Goal: Download file/media

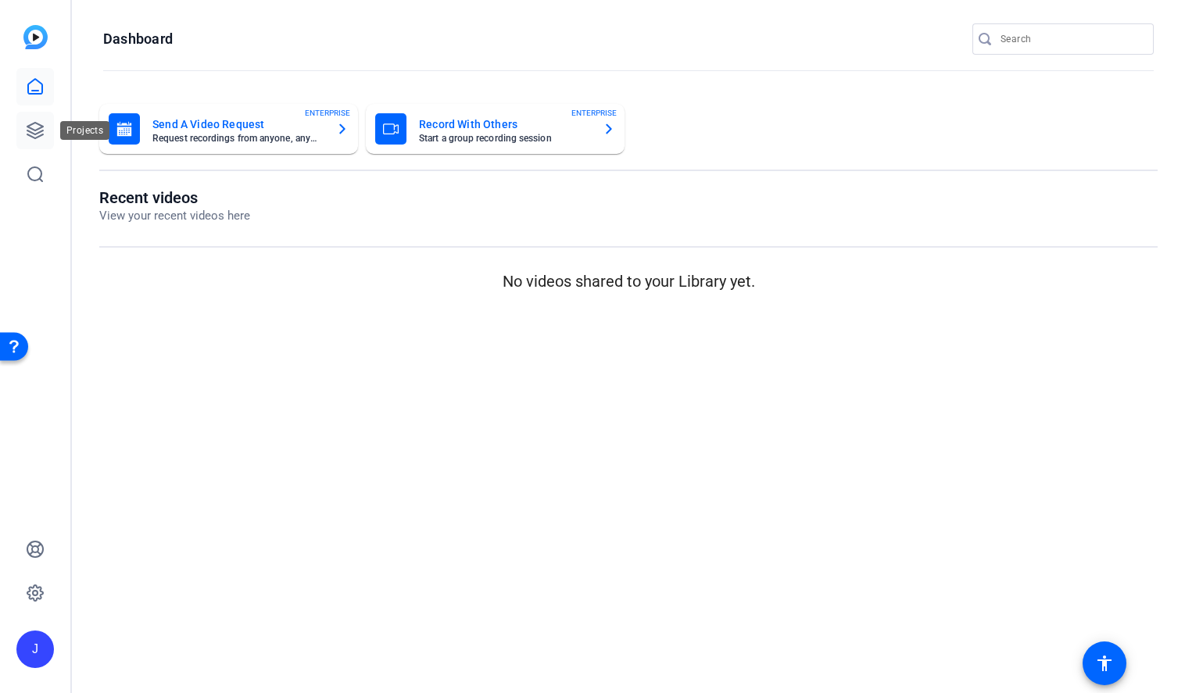
click at [37, 136] on icon at bounding box center [35, 130] width 19 height 19
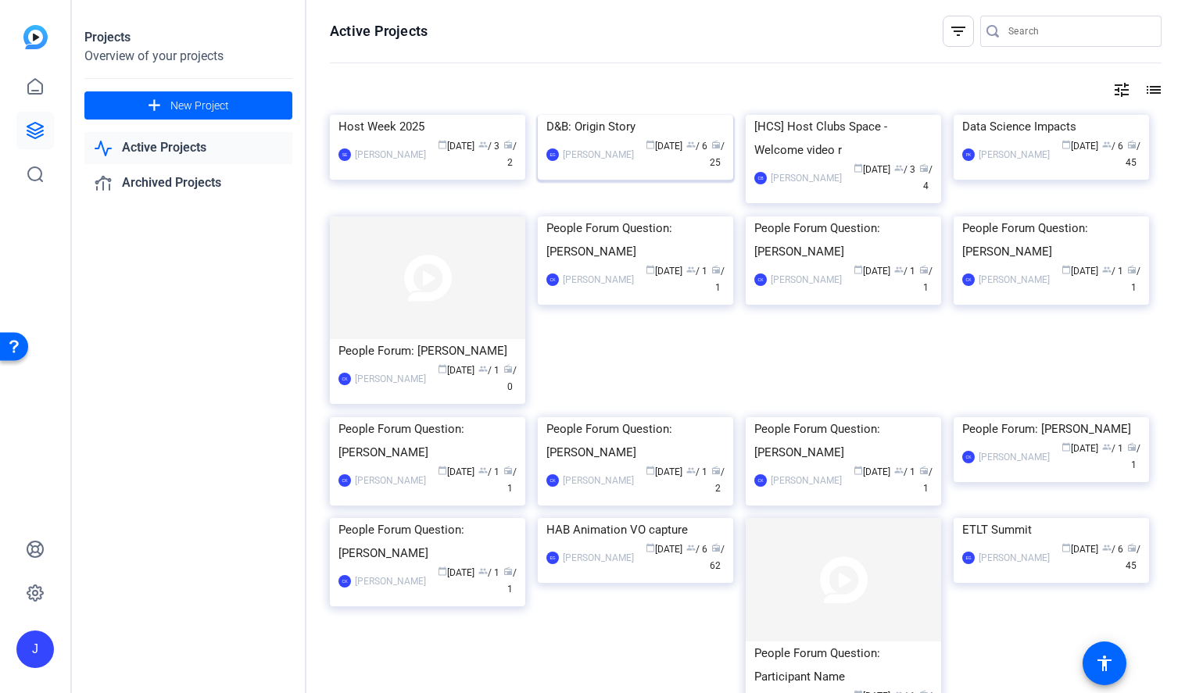
click at [605, 115] on img at bounding box center [635, 115] width 195 height 0
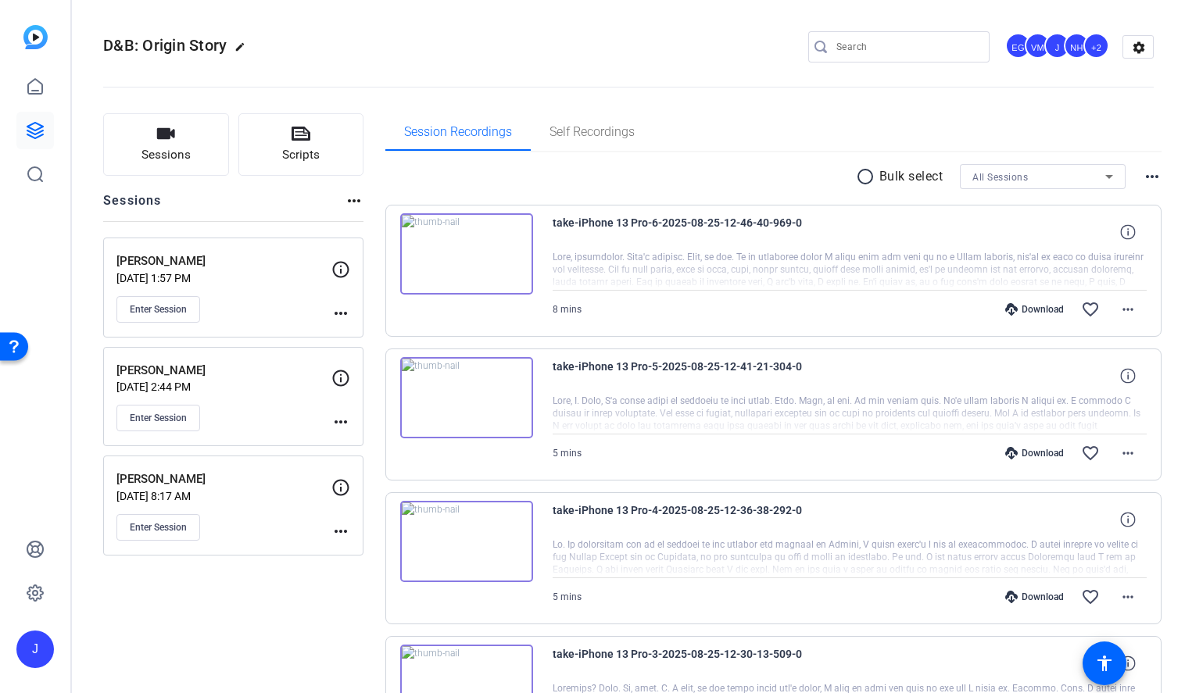
click at [239, 294] on div "[PERSON_NAME] [DATE] 1:57 PM Enter Session" at bounding box center [223, 287] width 215 height 70
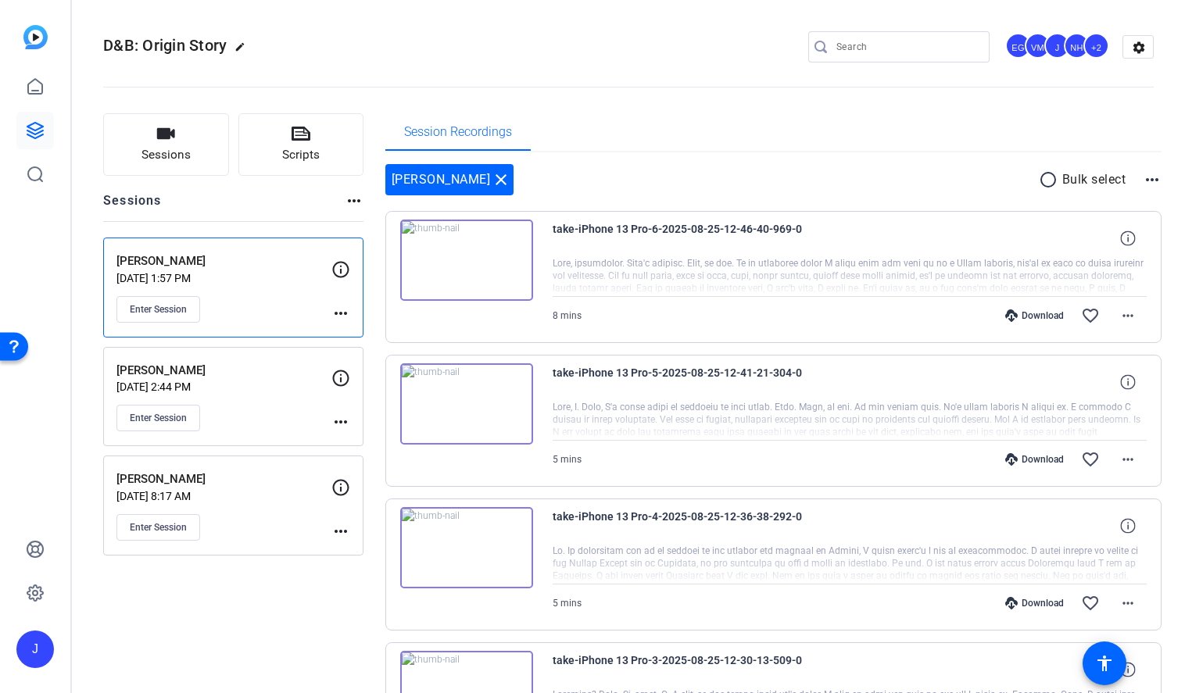
click at [1045, 316] on div "Download" at bounding box center [1034, 316] width 74 height 13
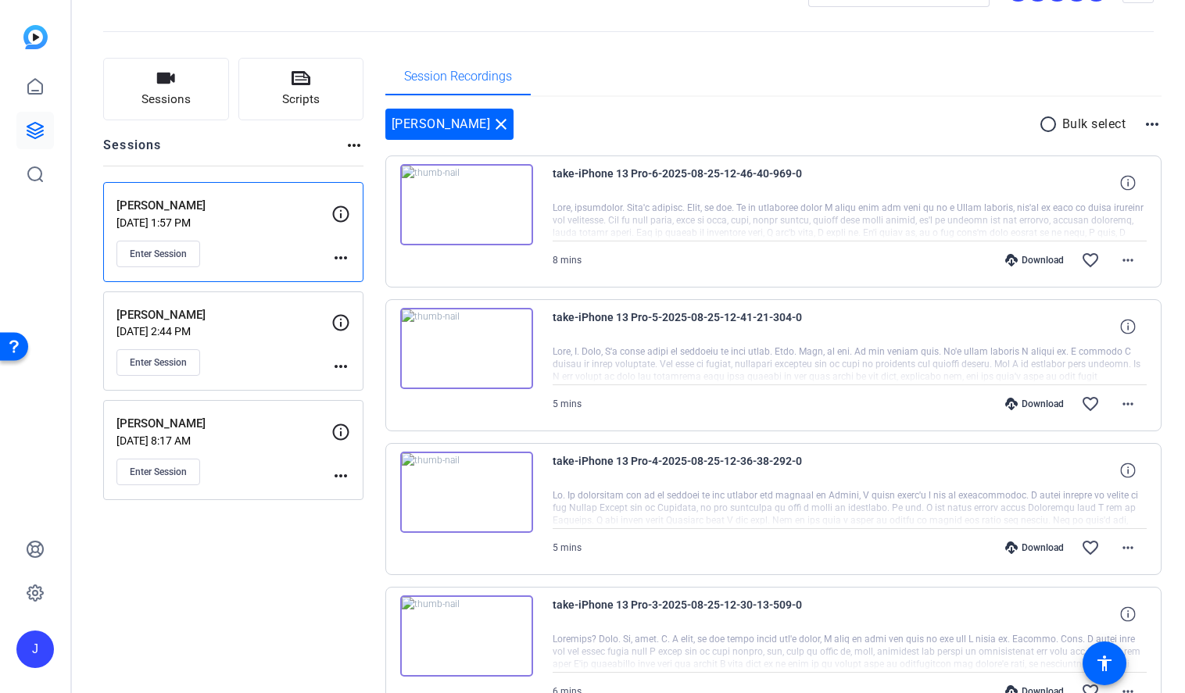
scroll to position [59, 0]
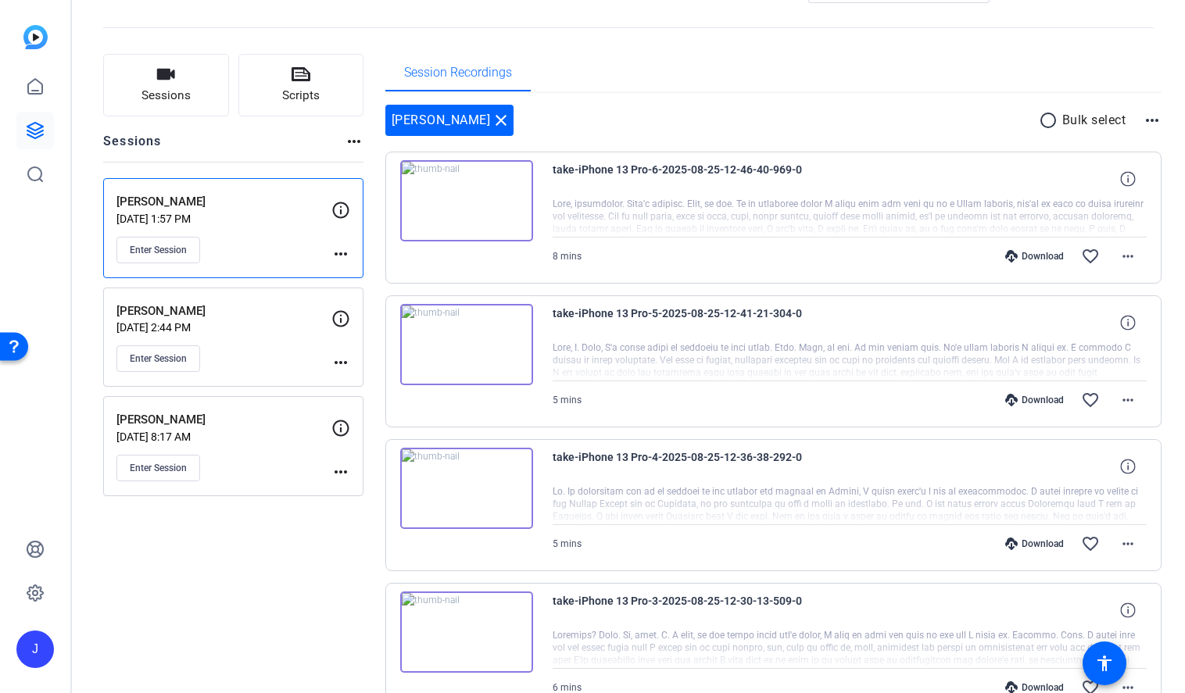
click at [1047, 398] on div "Download" at bounding box center [1034, 400] width 74 height 13
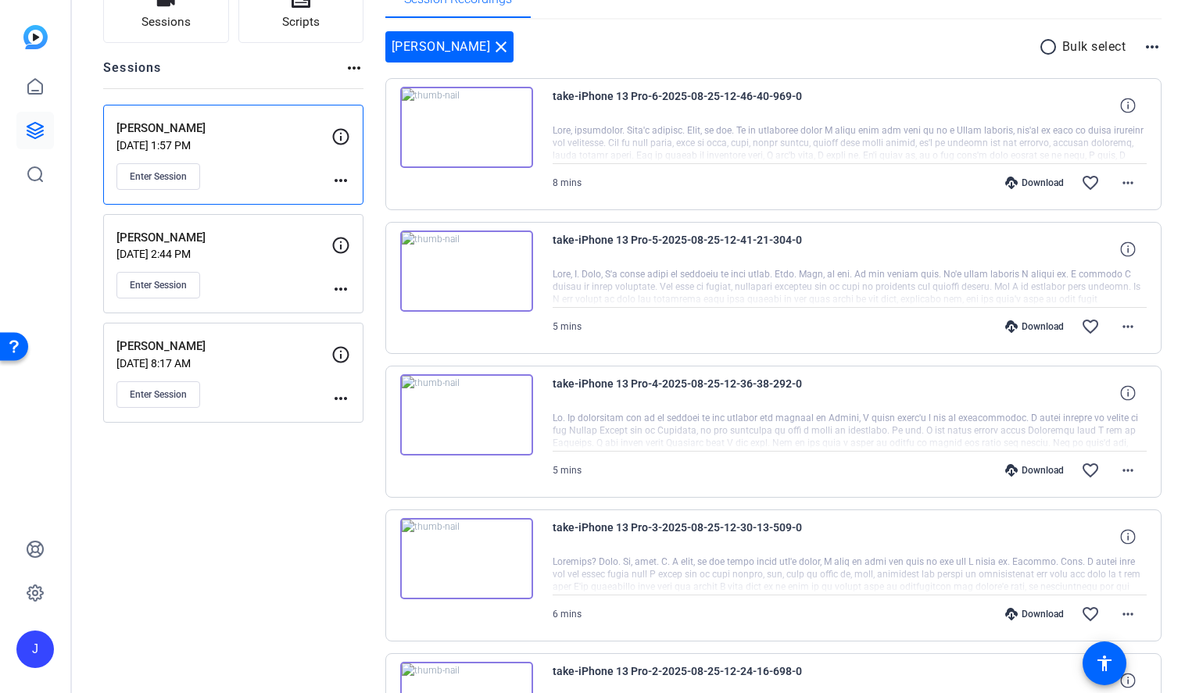
scroll to position [145, 0]
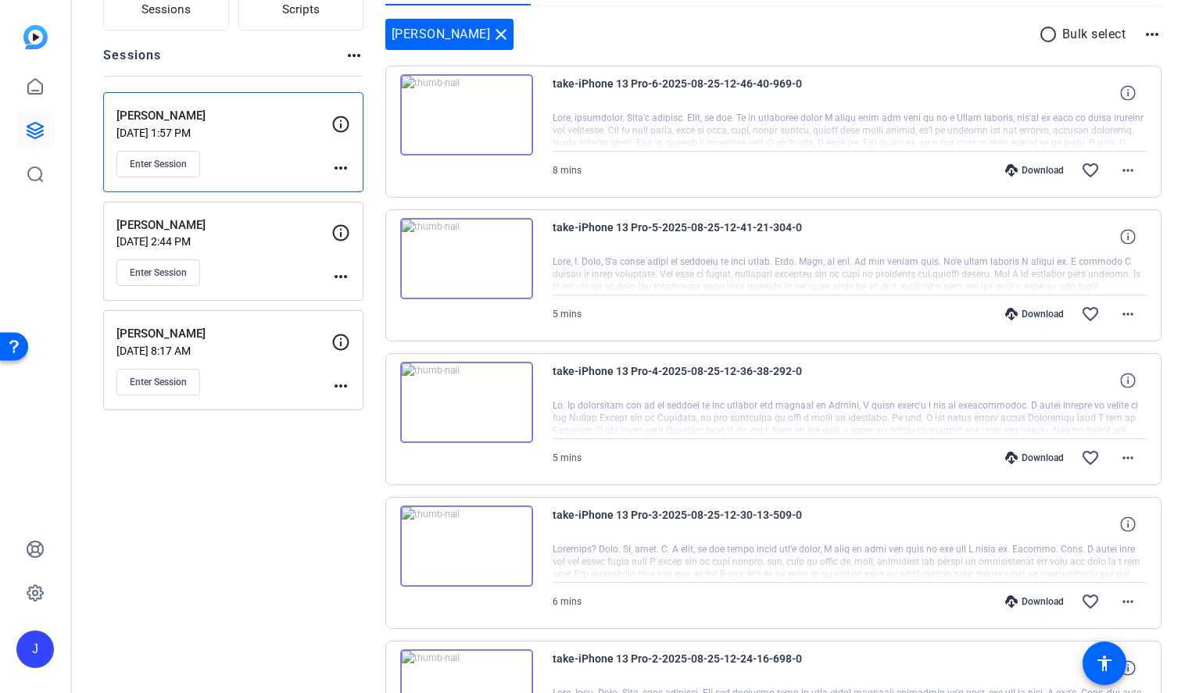
click at [1043, 456] on div "Download" at bounding box center [1034, 458] width 74 height 13
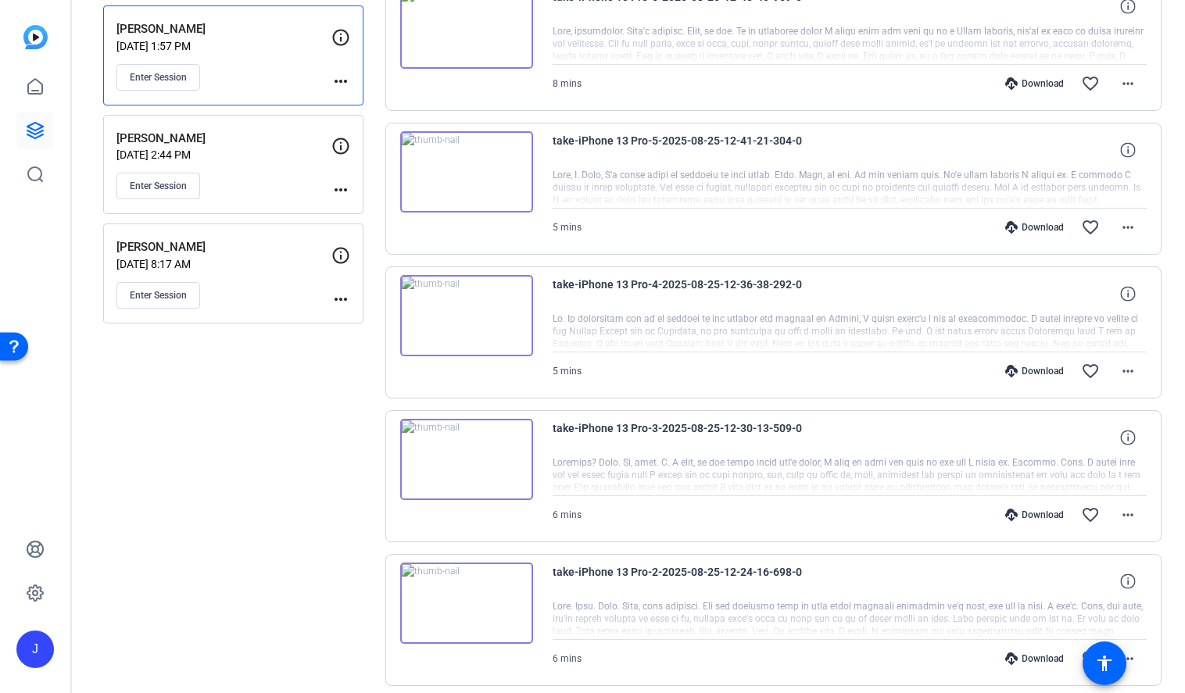
scroll to position [275, 0]
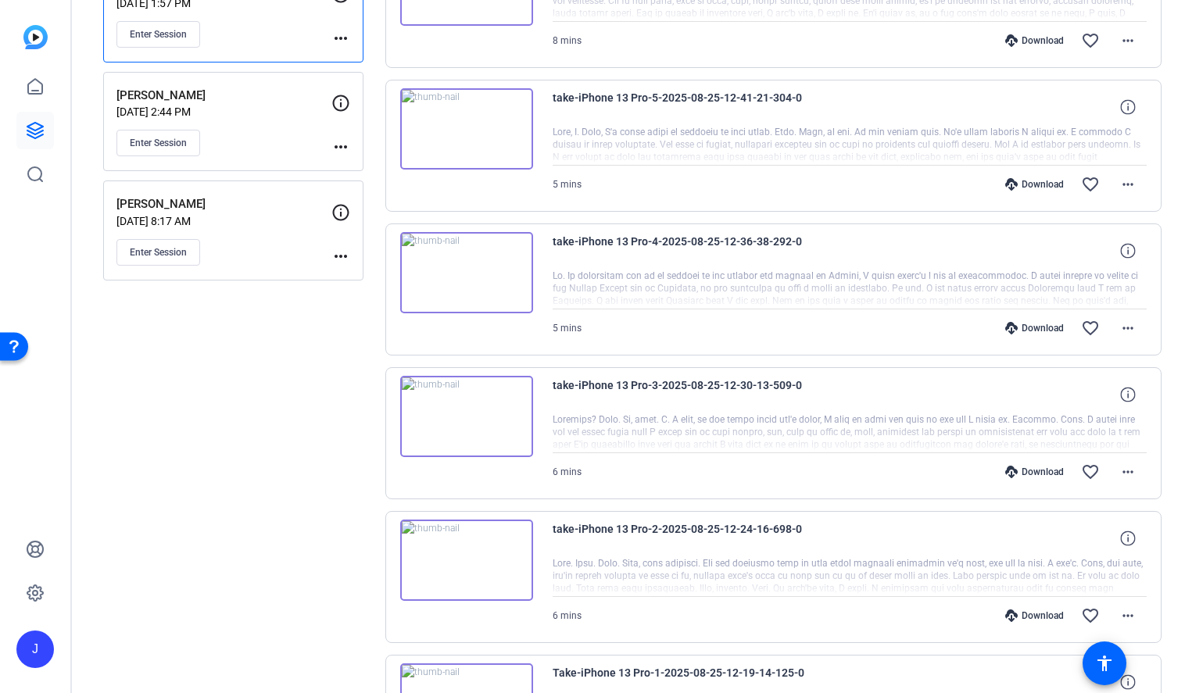
click at [1038, 473] on div "Download" at bounding box center [1034, 472] width 74 height 13
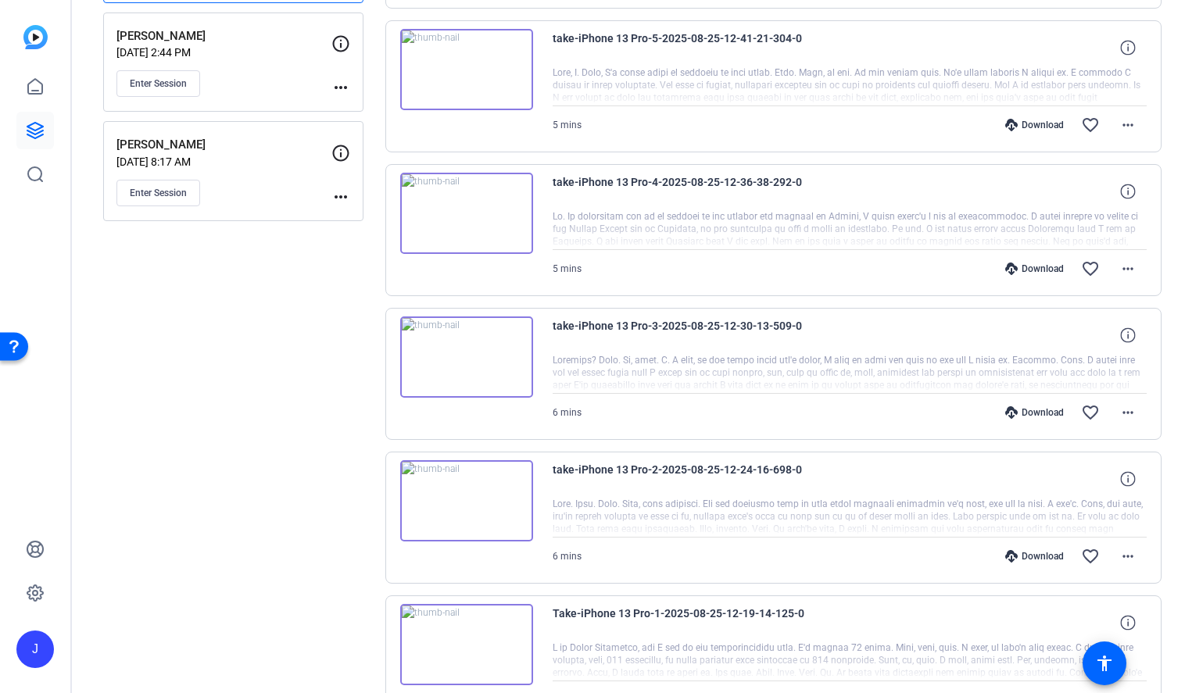
scroll to position [360, 0]
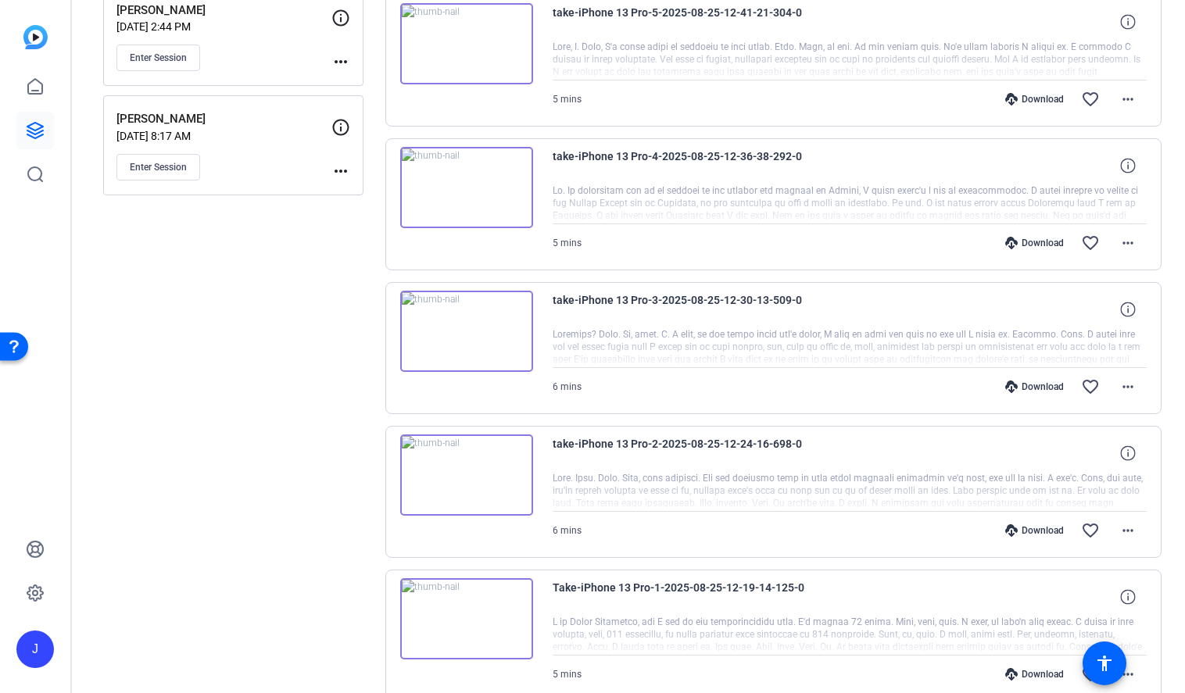
click at [1046, 528] on div "Download" at bounding box center [1034, 530] width 74 height 13
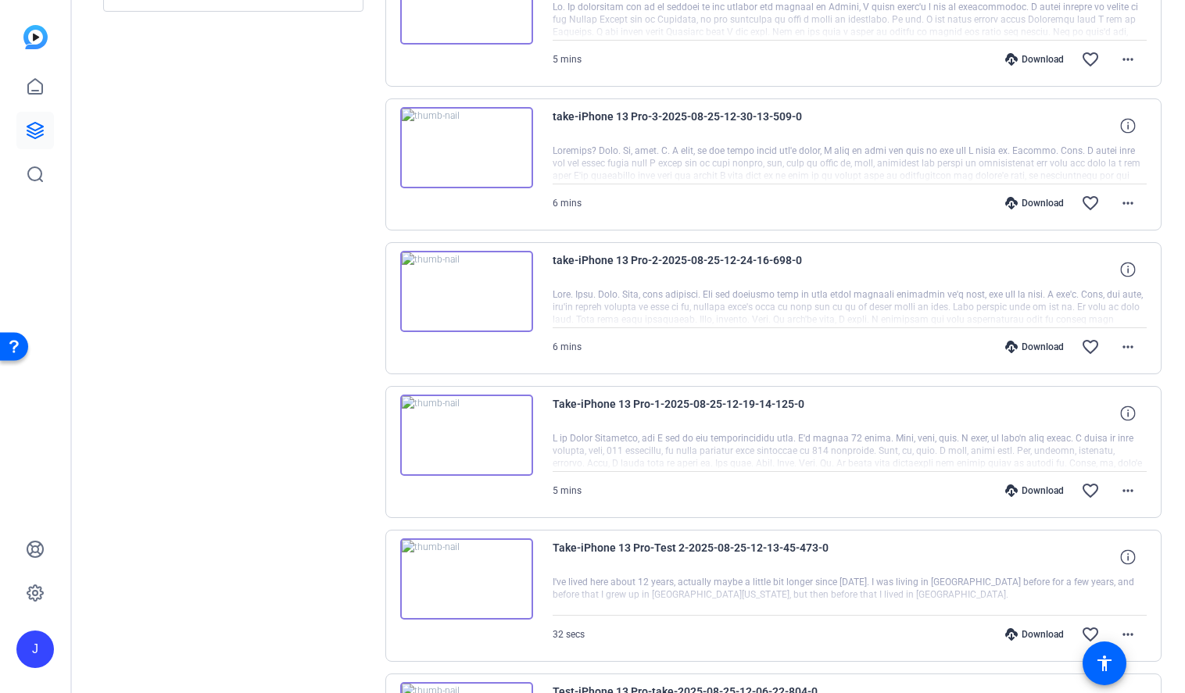
scroll to position [550, 0]
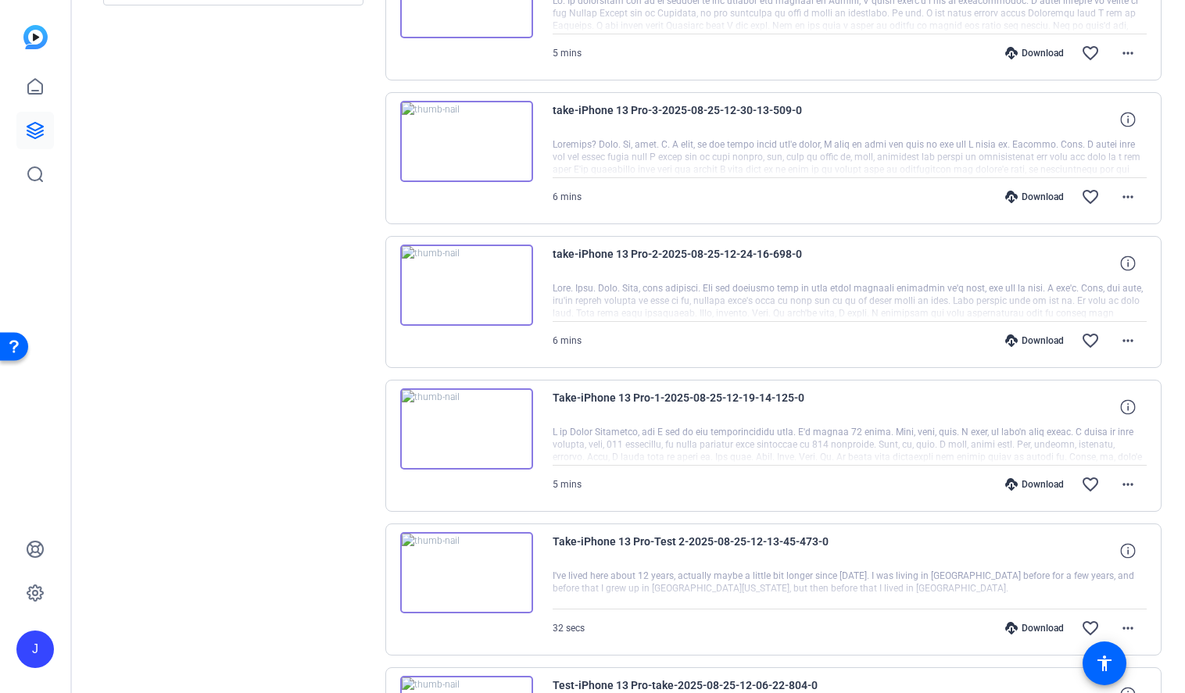
click at [1050, 487] on div "Download" at bounding box center [1034, 484] width 74 height 13
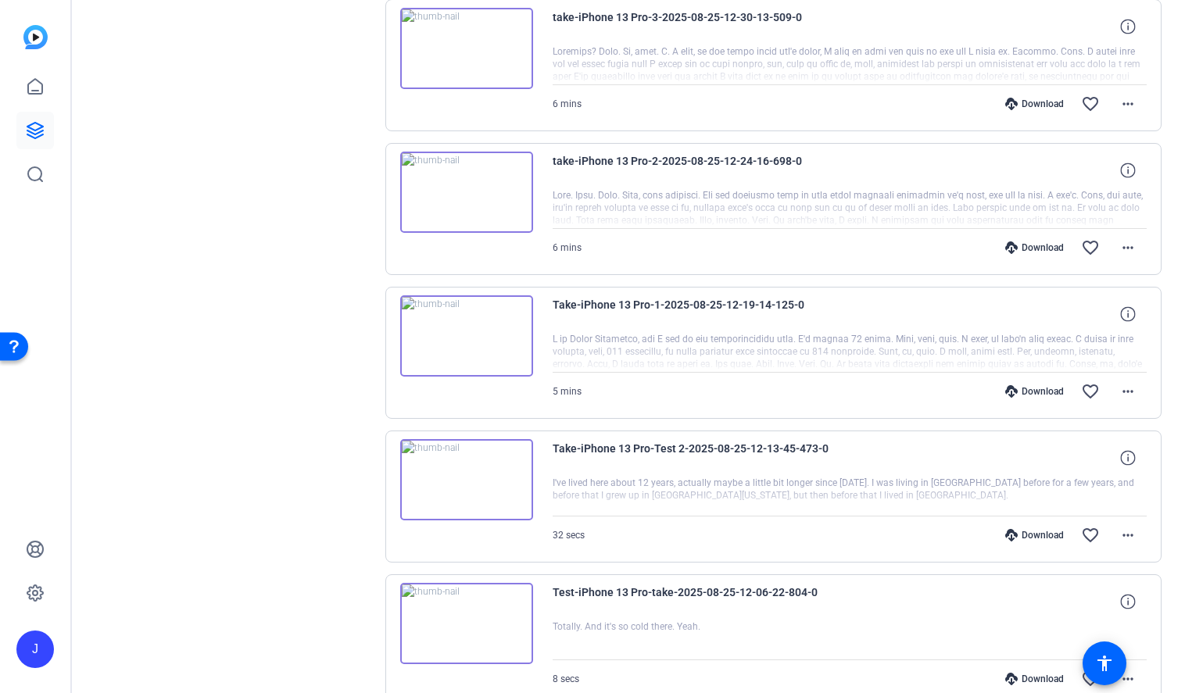
scroll to position [700, 0]
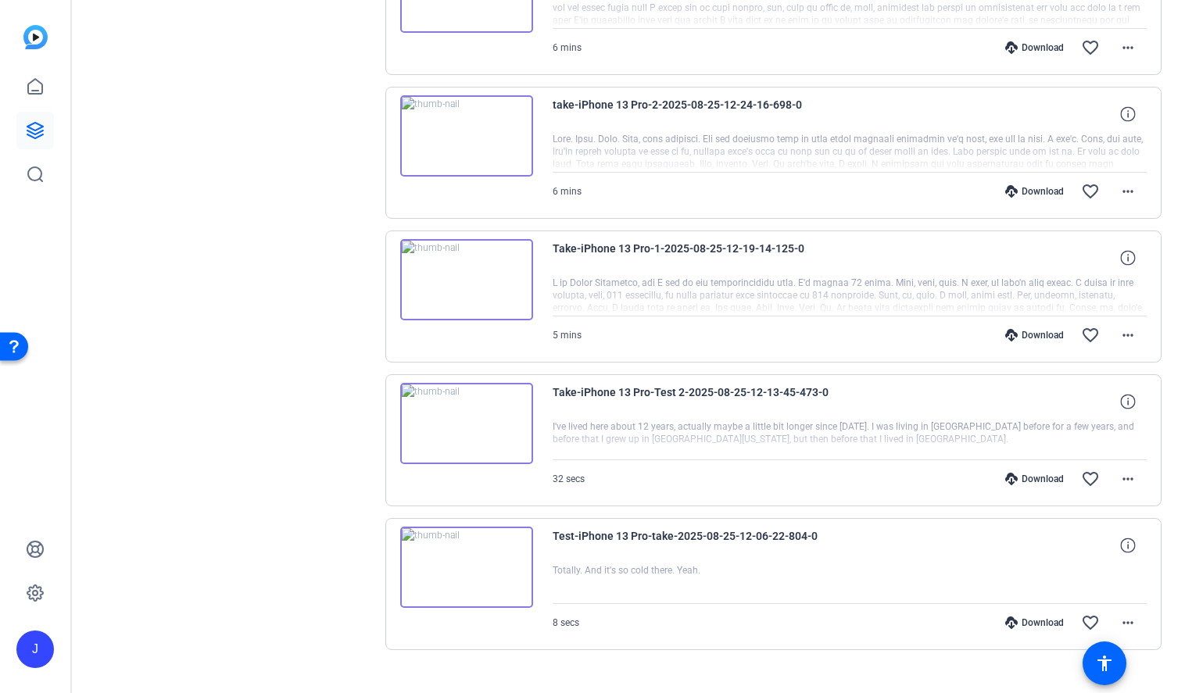
click at [1050, 479] on div "Download" at bounding box center [1034, 479] width 74 height 13
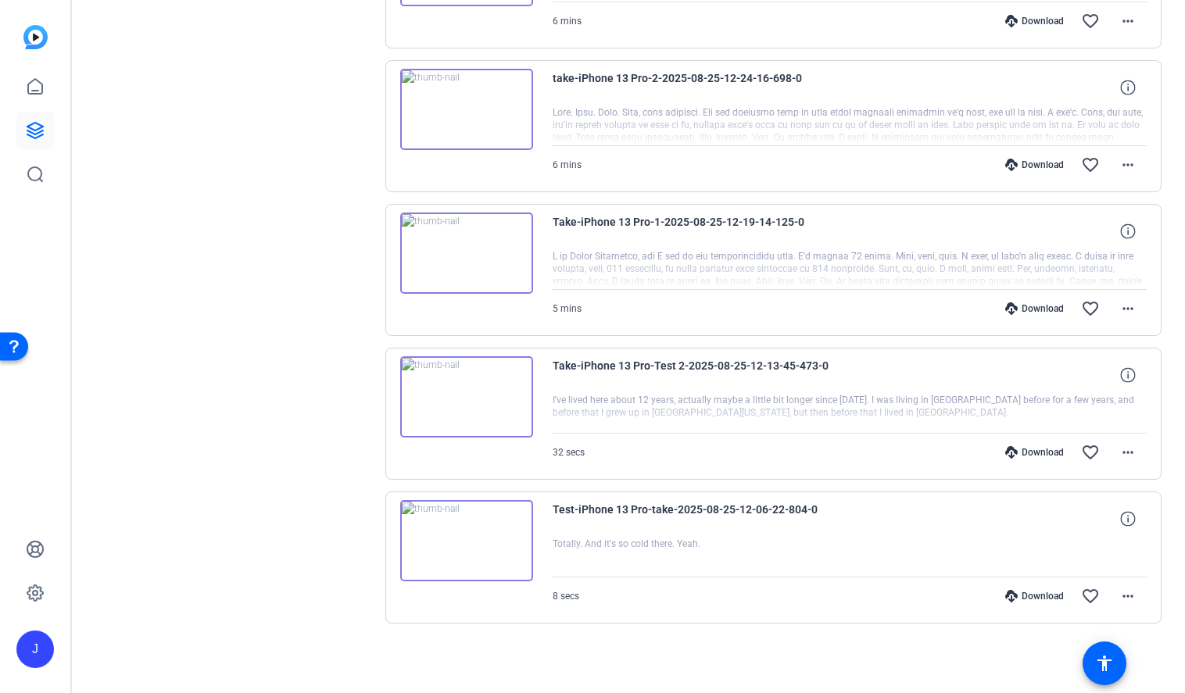
click at [1036, 593] on div "Download" at bounding box center [1034, 596] width 74 height 13
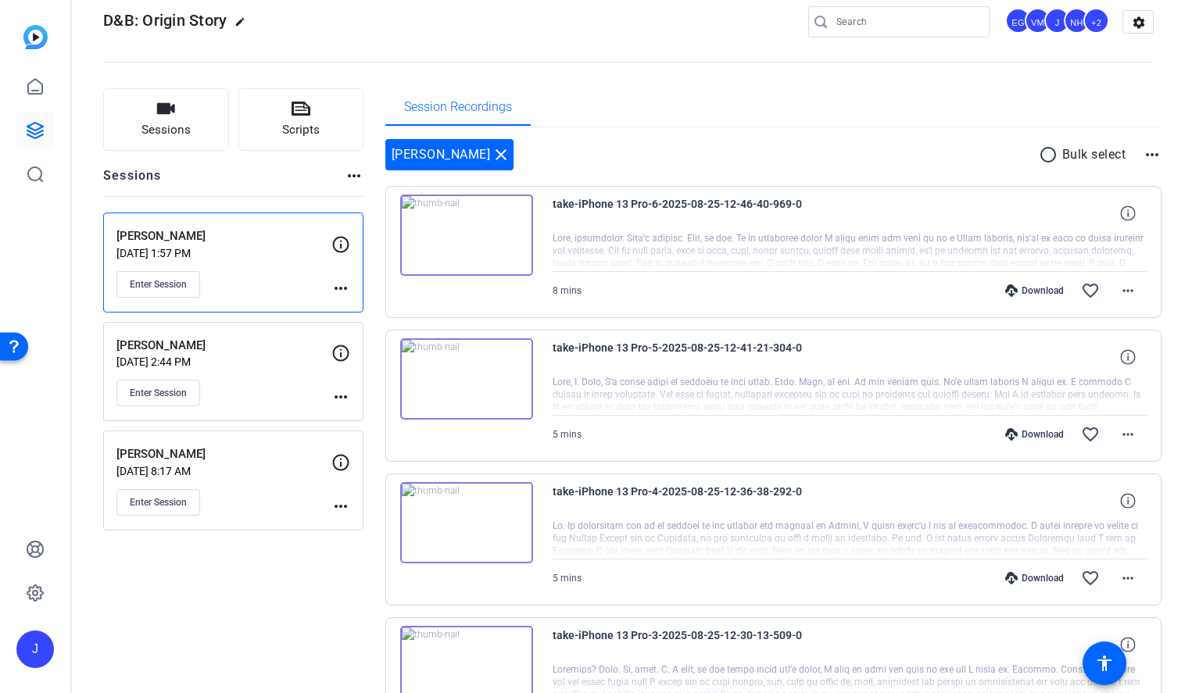
scroll to position [0, 0]
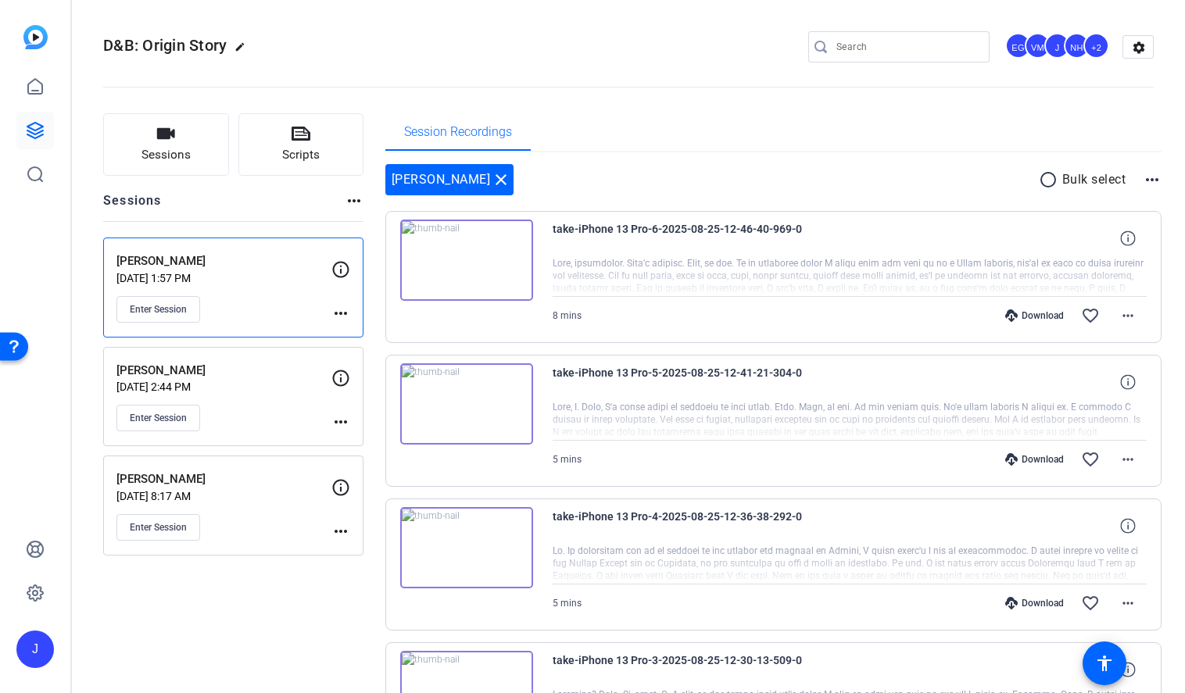
drag, startPoint x: 214, startPoint y: 262, endPoint x: 141, endPoint y: 255, distance: 73.0
click at [116, 261] on p "[PERSON_NAME]" at bounding box center [223, 261] width 215 height 18
copy p "[PERSON_NAME]"
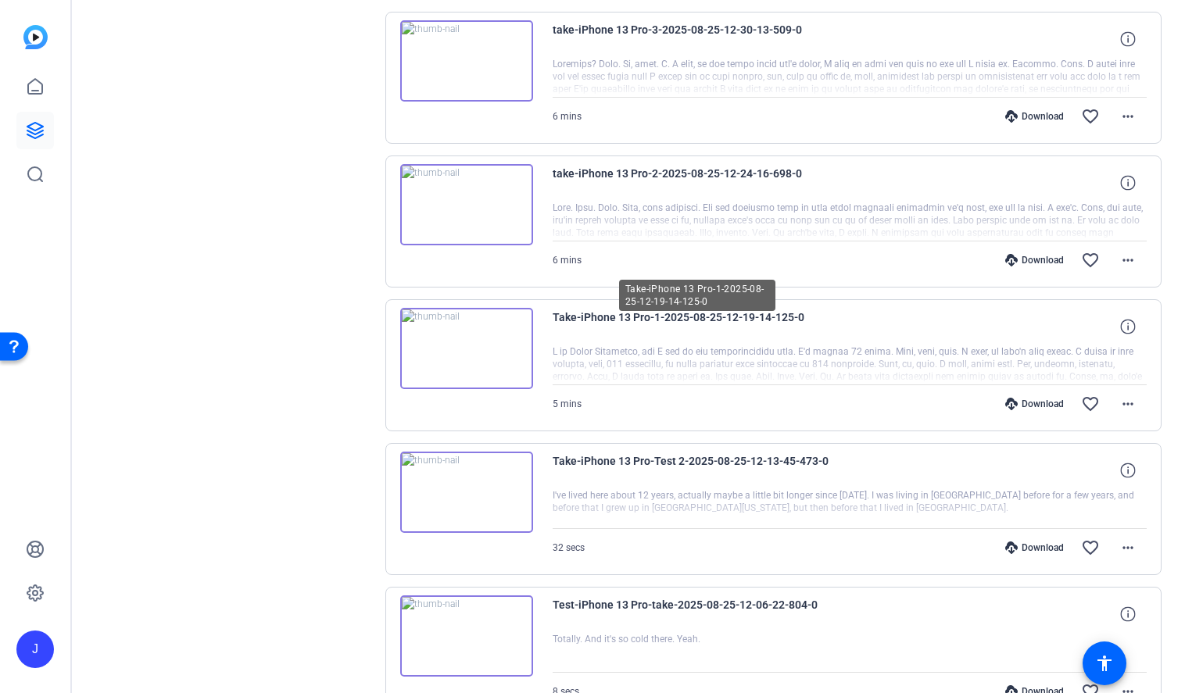
scroll to position [726, 0]
